Goal: Task Accomplishment & Management: Manage account settings

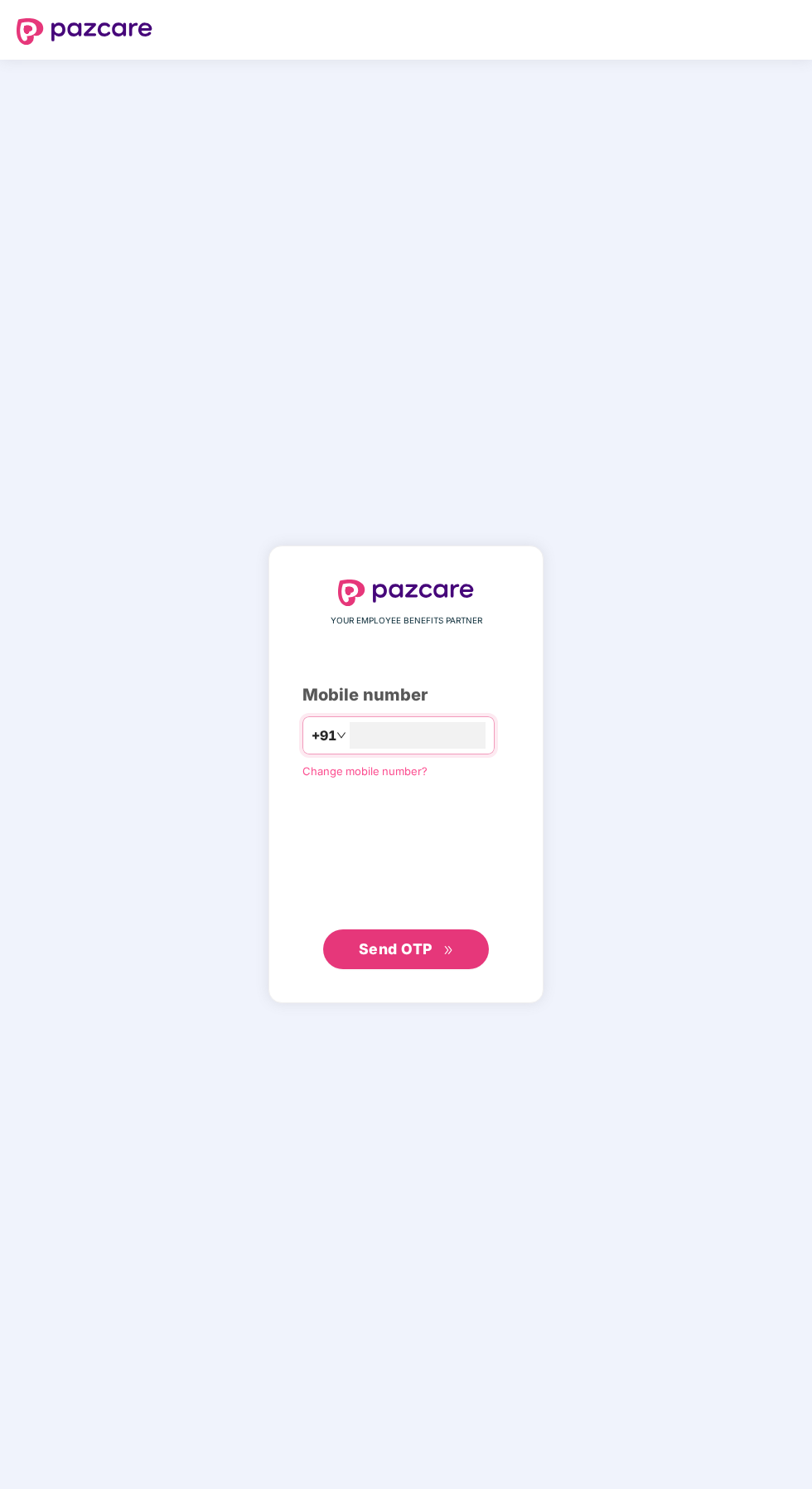
click at [398, 708] on div "Mobile number" at bounding box center [406, 694] width 207 height 25
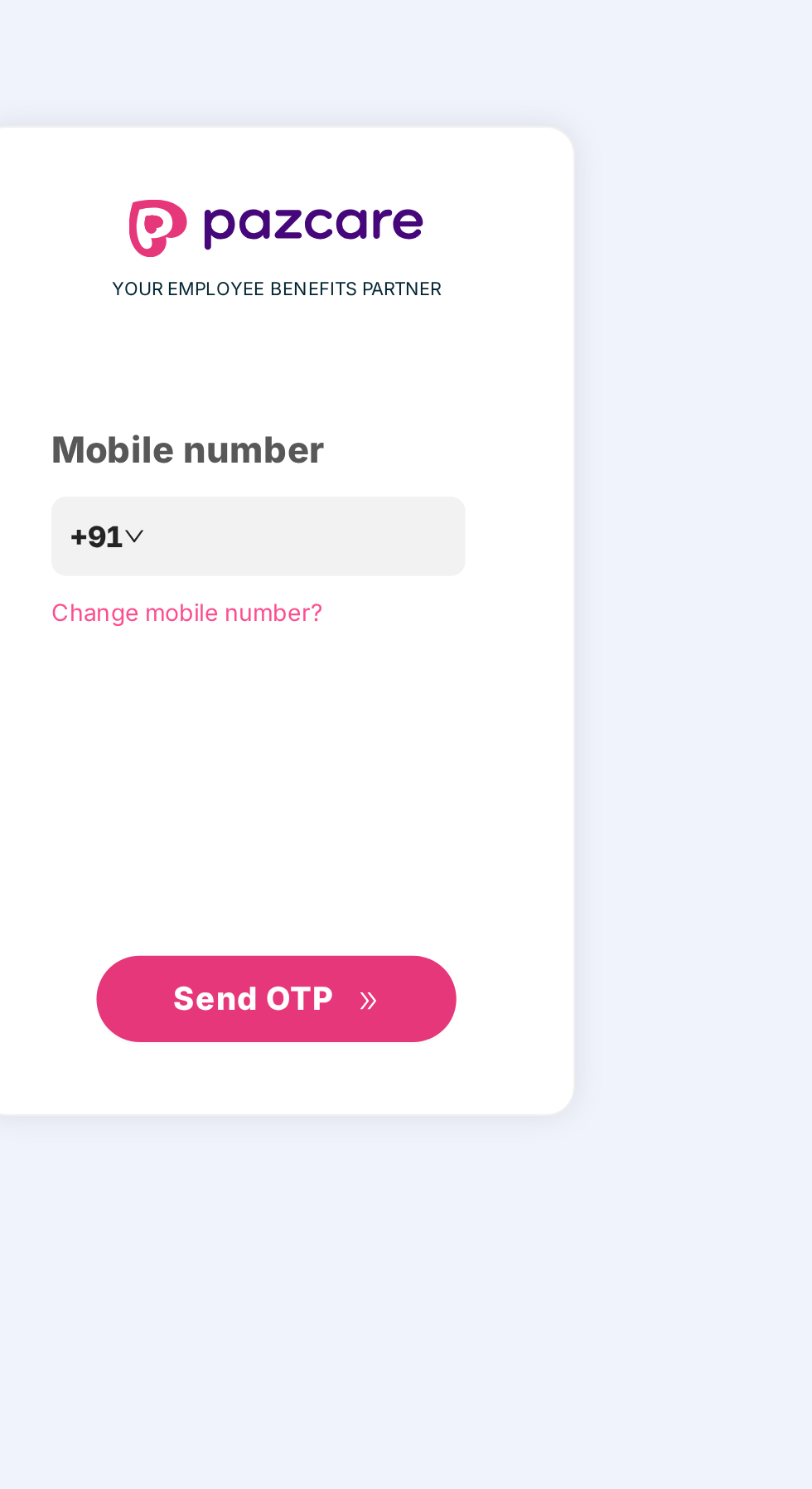
scroll to position [6, 0]
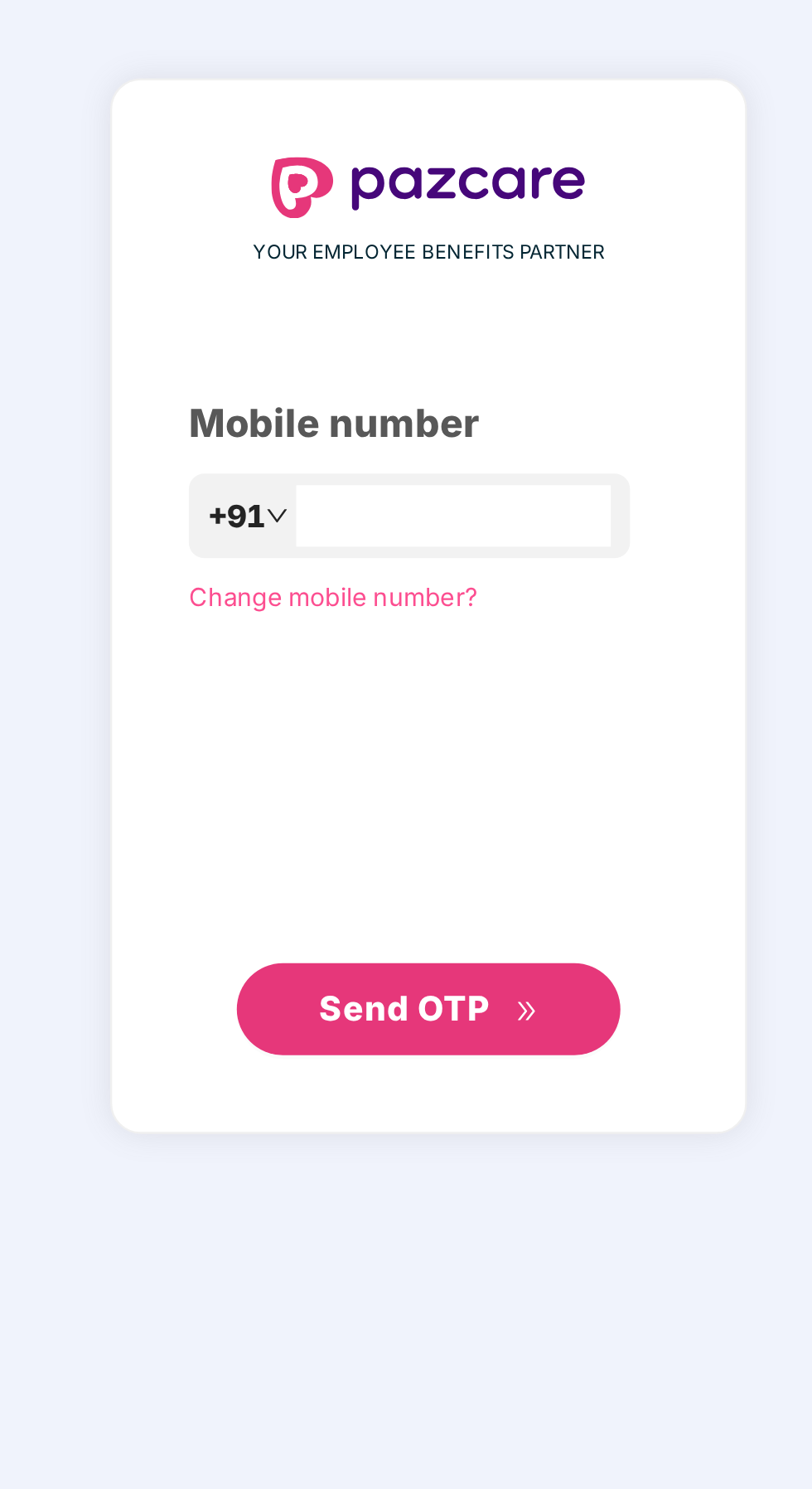
click at [371, 748] on input "number" at bounding box center [416, 735] width 136 height 26
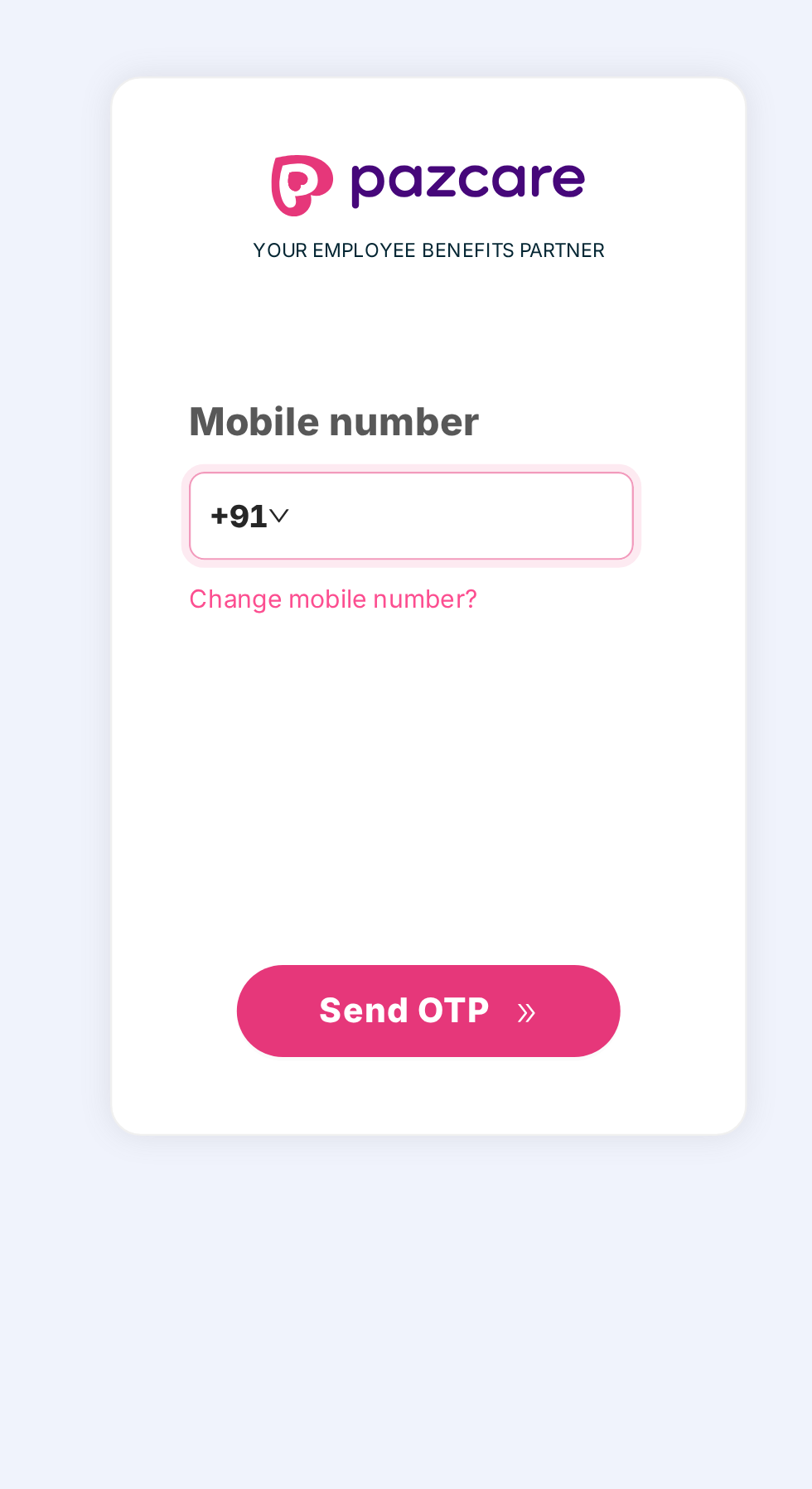
scroll to position [5, 0]
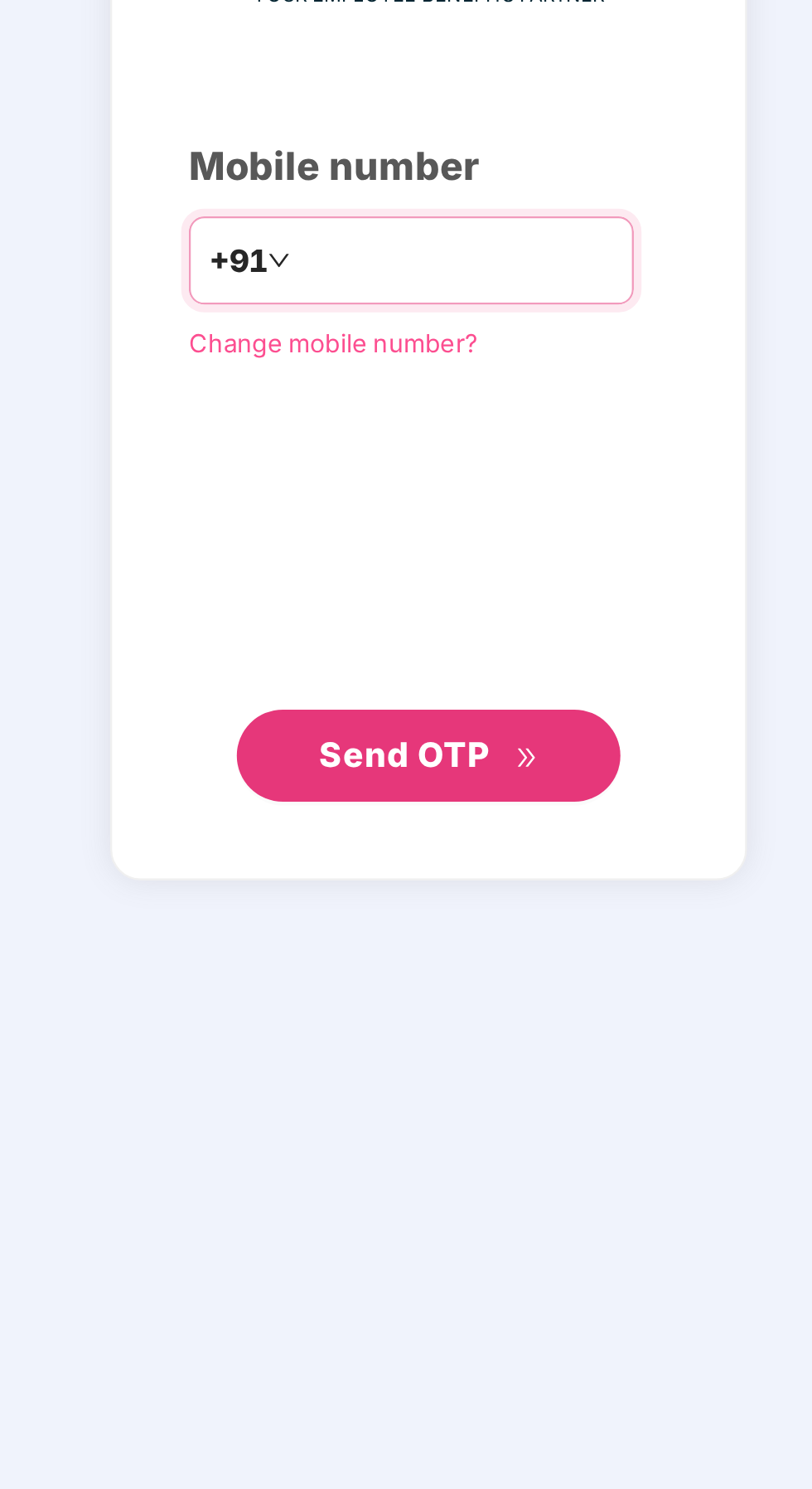
type input "**********"
click at [494, 968] on div "**********" at bounding box center [406, 774] width 207 height 390
click at [441, 960] on span "Send OTP" at bounding box center [406, 949] width 95 height 24
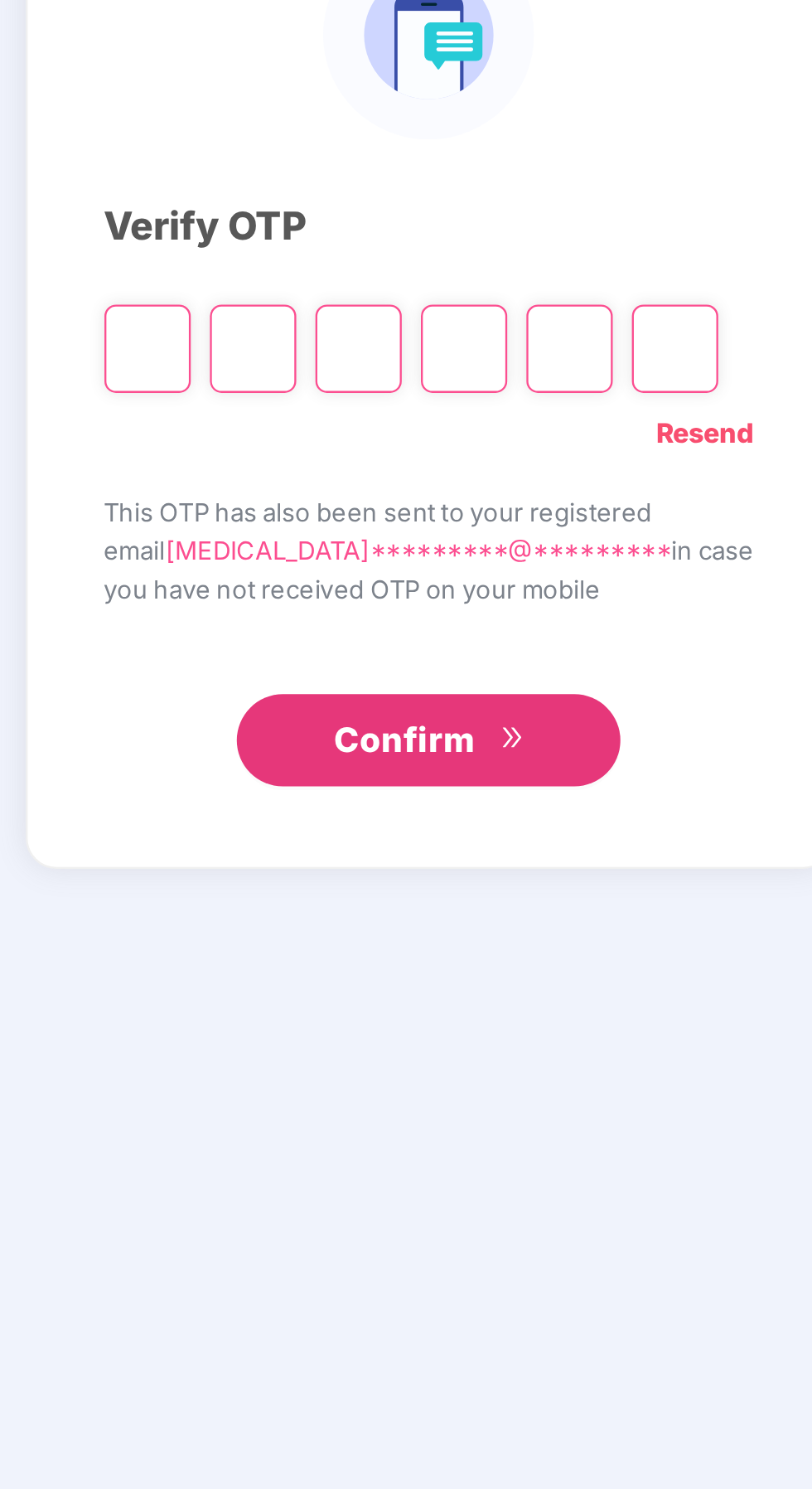
scroll to position [10, 0]
click at [304, 792] on input "Please enter verification code. Digit 1" at bounding box center [284, 774] width 38 height 39
type input "*"
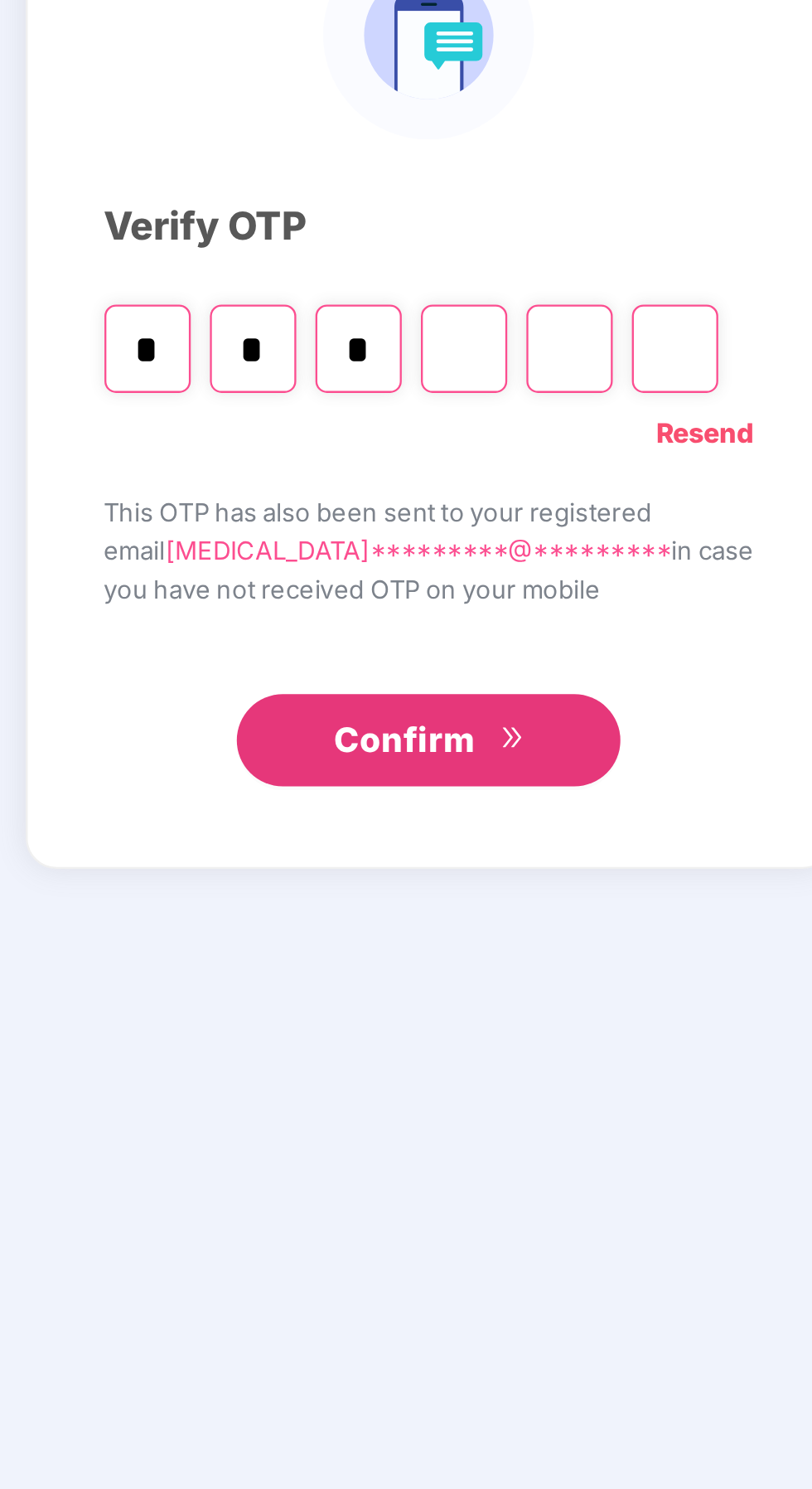
type input "*"
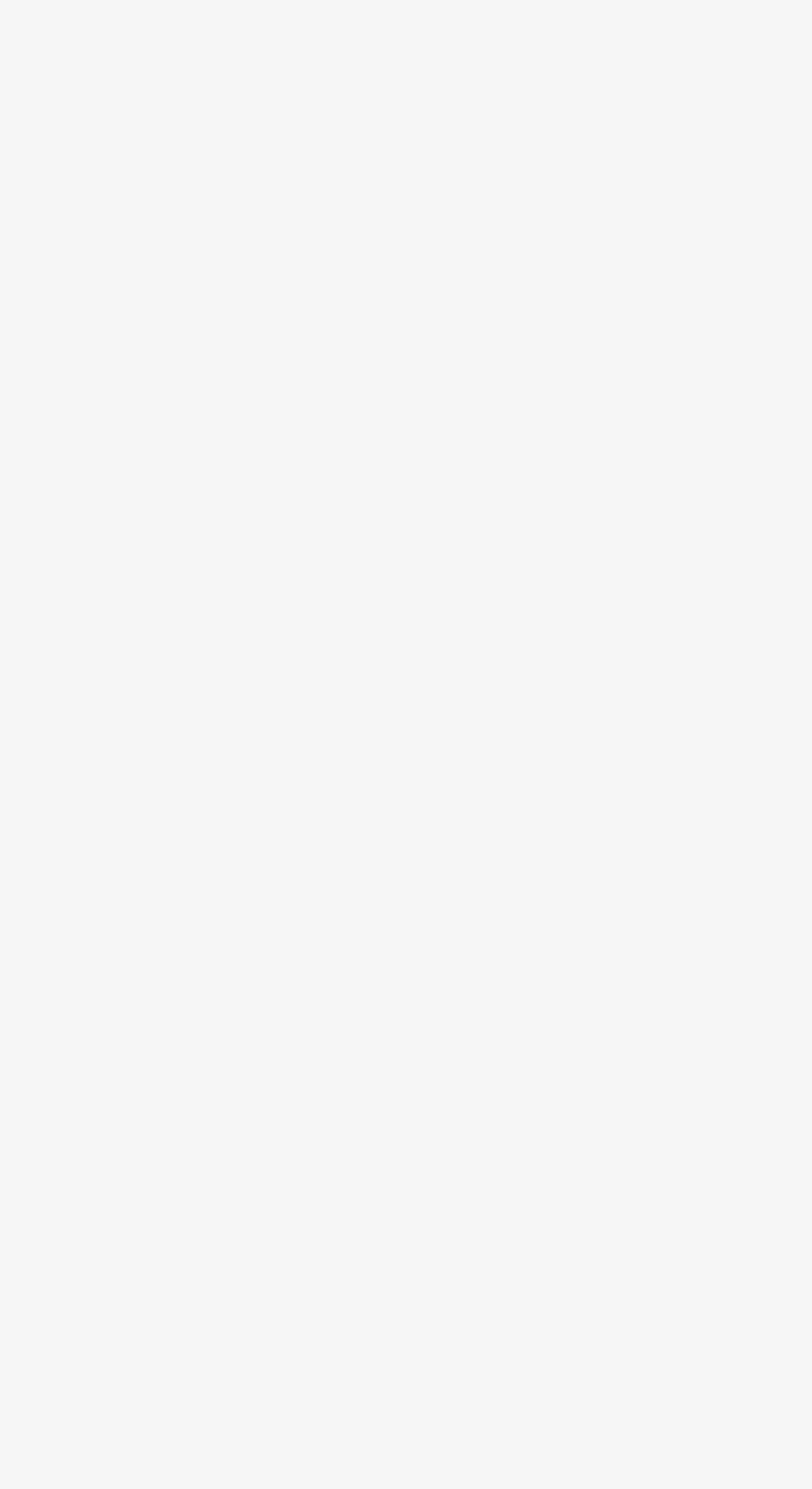
click at [418, 987] on section "Welcome back, User! Enjoy your benefits! Super-topup Insurance Increase your he…" at bounding box center [460, 827] width 703 height 1489
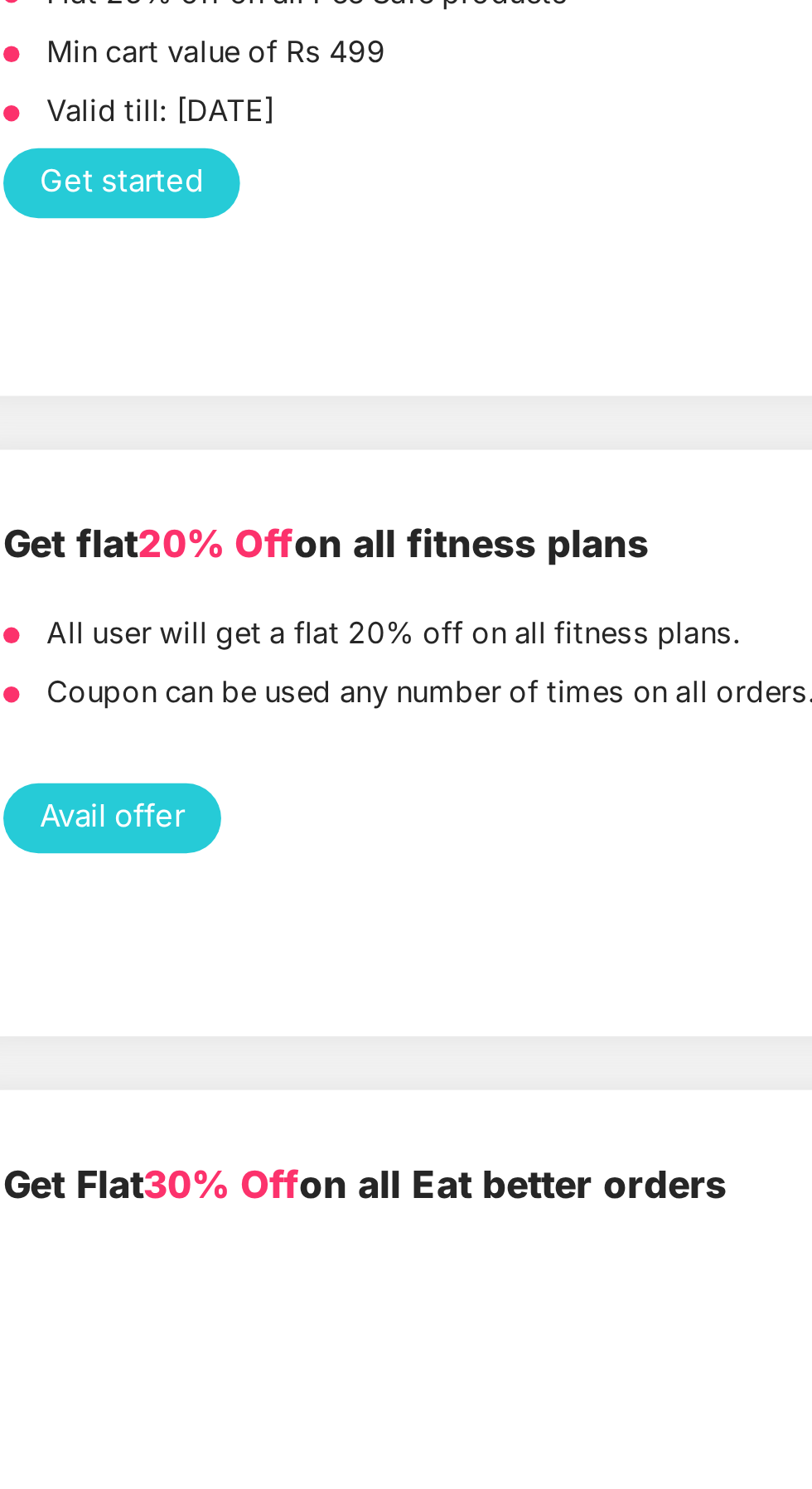
scroll to position [92, 0]
